Goal: Obtain resource: Download file/media

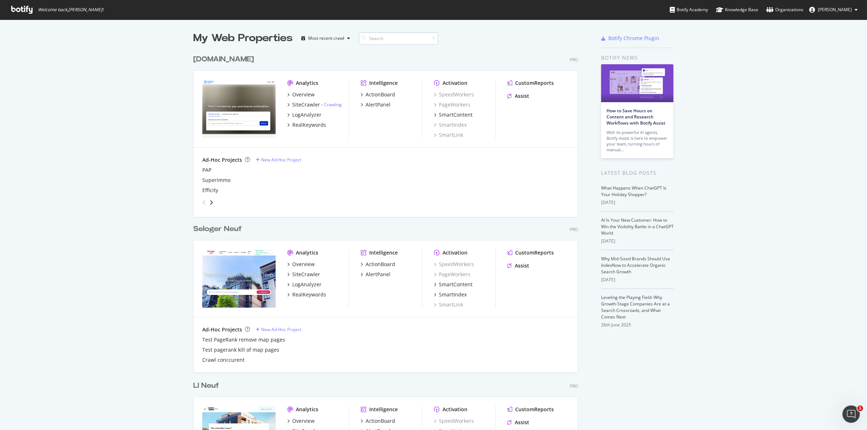
click at [383, 40] on input at bounding box center [398, 38] width 79 height 13
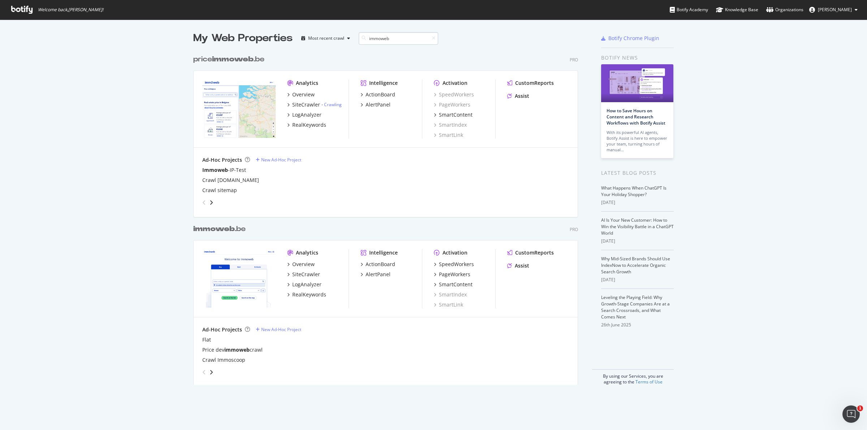
scroll to position [333, 384]
type input "immoweb"
click at [307, 286] on div "LogAnalyzer" at bounding box center [306, 284] width 29 height 7
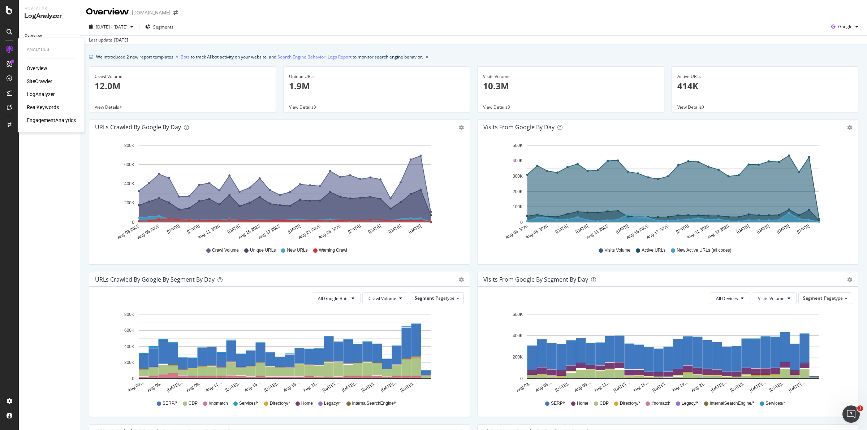
click at [42, 82] on div "SiteCrawler" at bounding box center [40, 81] width 26 height 7
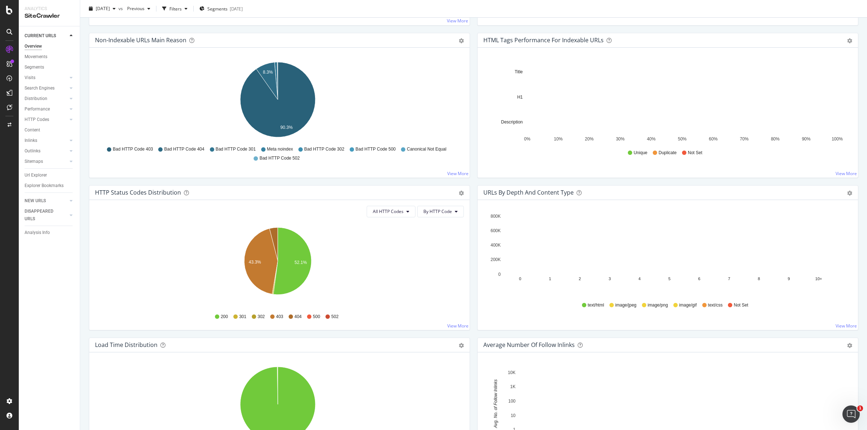
scroll to position [271, 0]
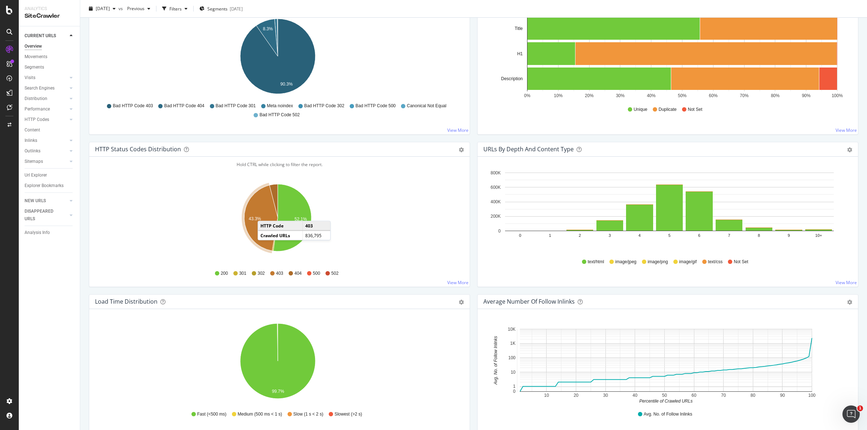
click at [265, 214] on icon "A chart." at bounding box center [261, 218] width 34 height 66
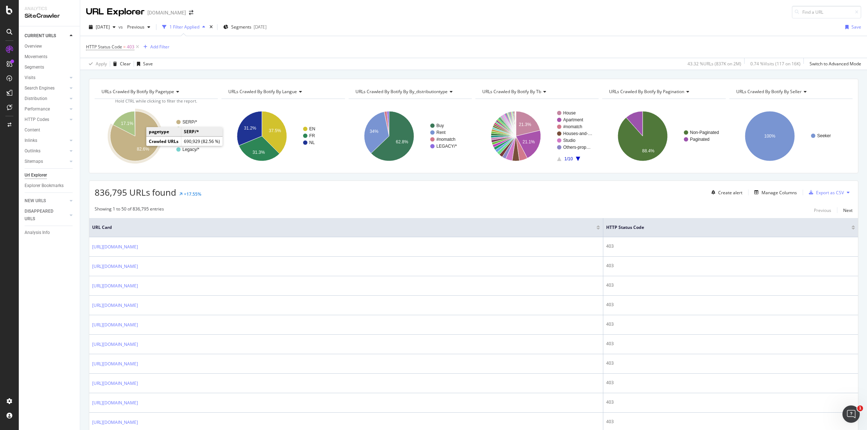
click at [145, 147] on text "82.6%" at bounding box center [143, 149] width 12 height 5
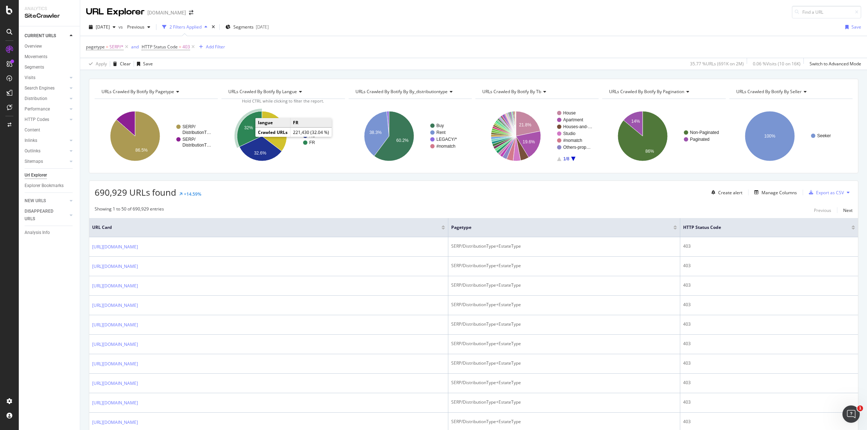
click at [247, 126] on text "32%" at bounding box center [248, 127] width 9 height 5
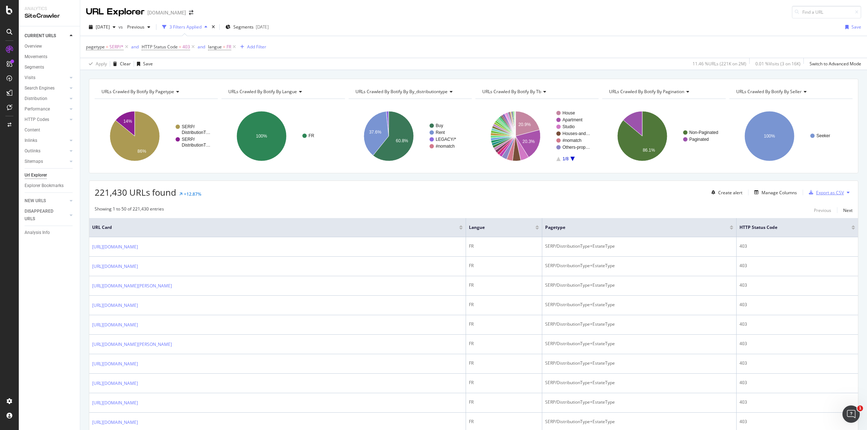
click at [837, 192] on div "Export as CSV" at bounding box center [830, 193] width 28 height 6
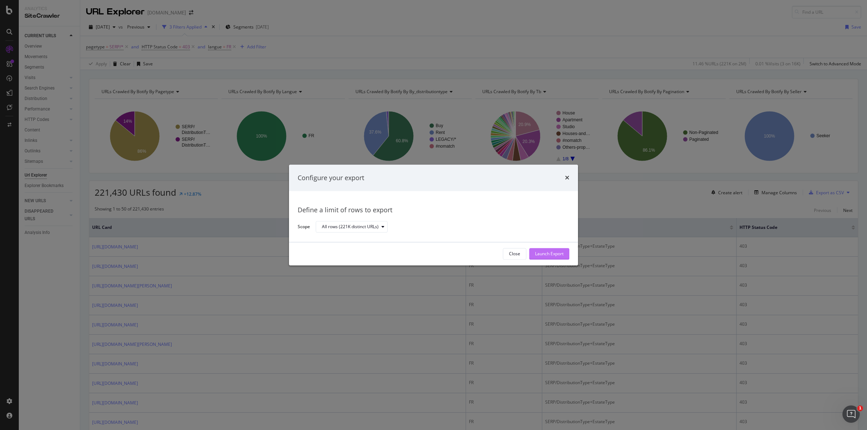
click at [545, 251] on div "Launch Export" at bounding box center [549, 254] width 29 height 6
